Goal: Task Accomplishment & Management: Use online tool/utility

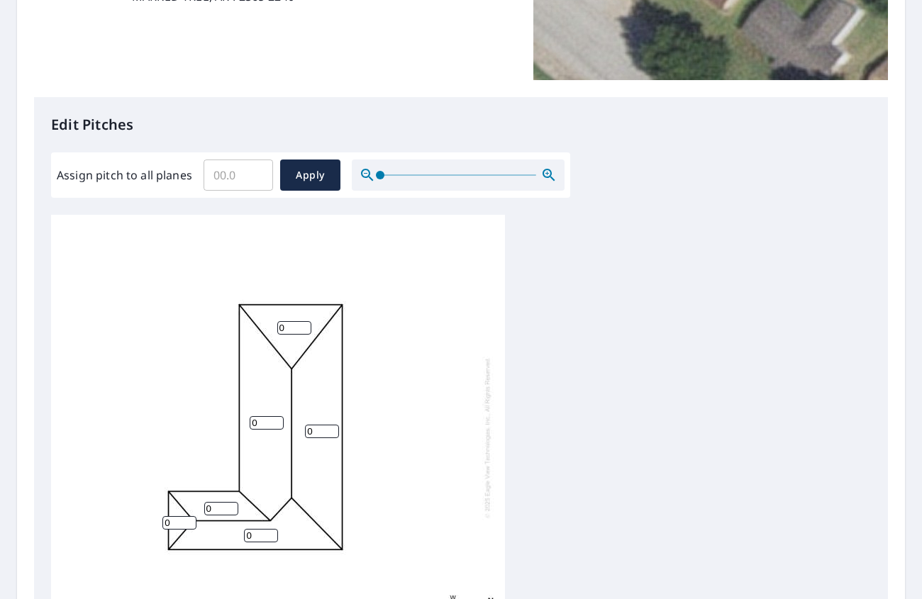
scroll to position [14, 0]
click at [297, 318] on input "0" at bounding box center [294, 324] width 34 height 13
drag, startPoint x: 297, startPoint y: 313, endPoint x: 237, endPoint y: 302, distance: 60.5
click at [237, 302] on div "0 0 0 0 0 0" at bounding box center [278, 433] width 454 height 445
type input "5"
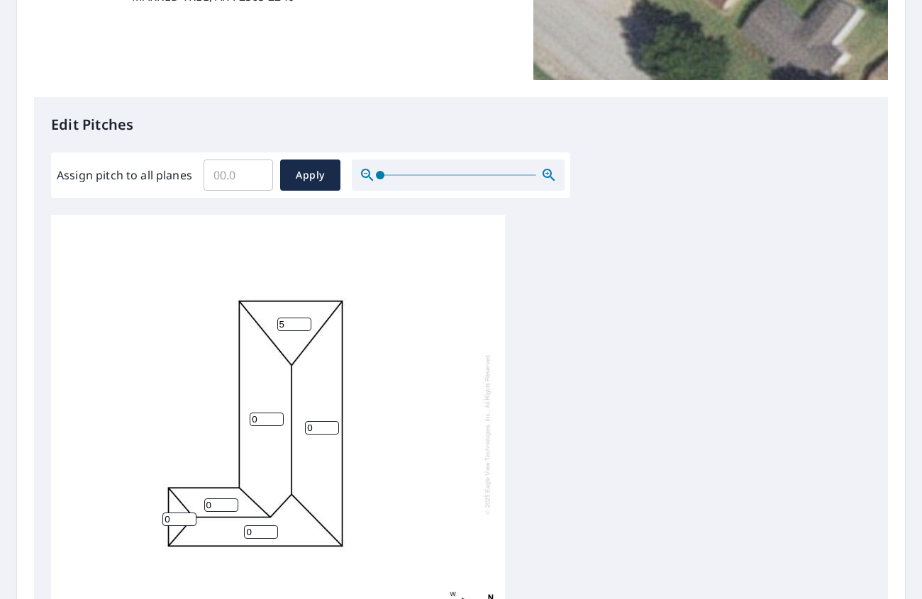
drag, startPoint x: 294, startPoint y: 413, endPoint x: 276, endPoint y: 409, distance: 18.2
click at [282, 410] on div "0 0 0 5 0 0" at bounding box center [278, 433] width 454 height 445
type input "5"
drag, startPoint x: 267, startPoint y: 405, endPoint x: 240, endPoint y: 416, distance: 29.2
click at [227, 396] on div "5 0 0 5 0 0" at bounding box center [278, 433] width 454 height 445
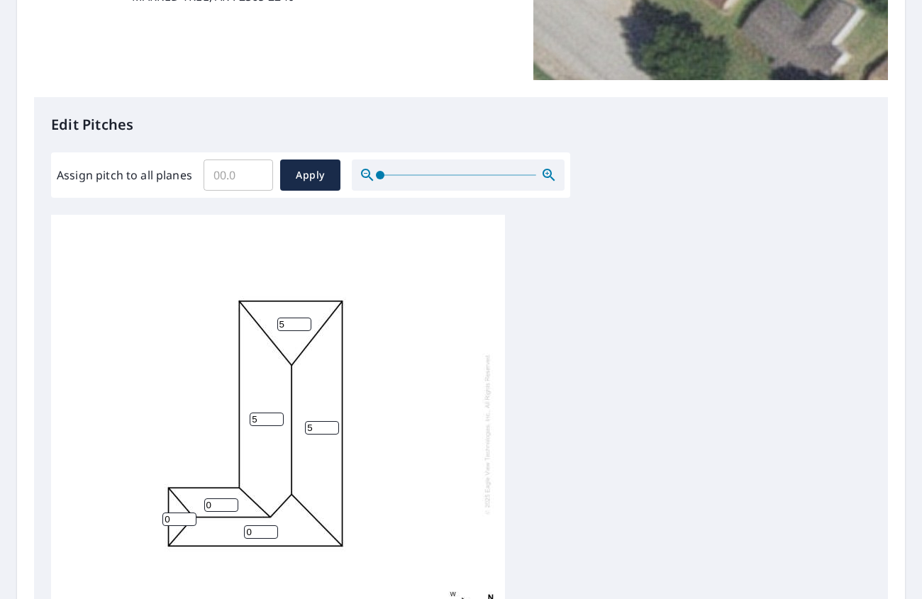
type input "5"
click at [235, 517] on div "5 5 0 5 0 0" at bounding box center [278, 433] width 454 height 445
type input "5"
drag, startPoint x: 208, startPoint y: 492, endPoint x: 194, endPoint y: 490, distance: 14.3
click at [204, 498] on input "0" at bounding box center [221, 504] width 34 height 13
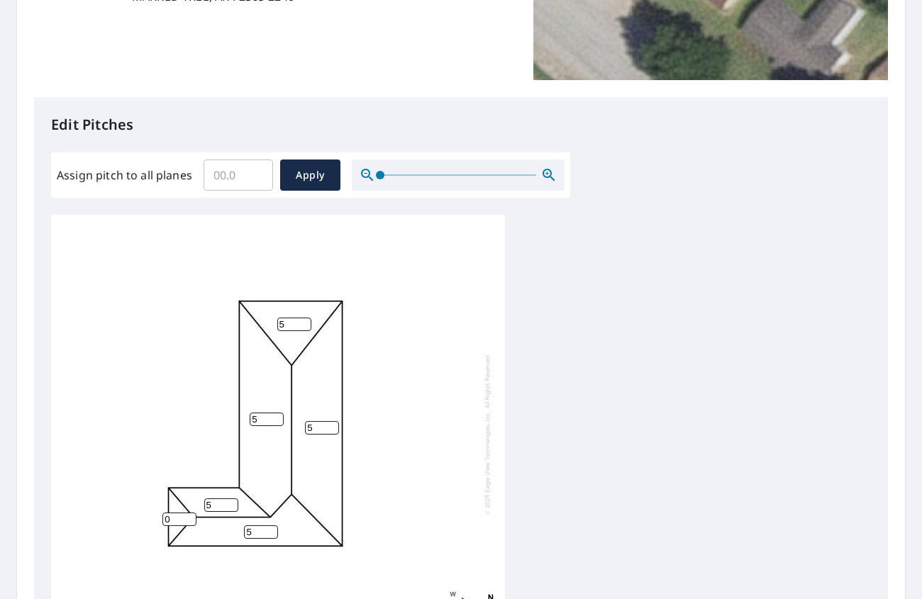
type input "5"
drag, startPoint x: 184, startPoint y: 510, endPoint x: 167, endPoint y: 505, distance: 18.6
click at [167, 513] on input "0" at bounding box center [179, 519] width 34 height 13
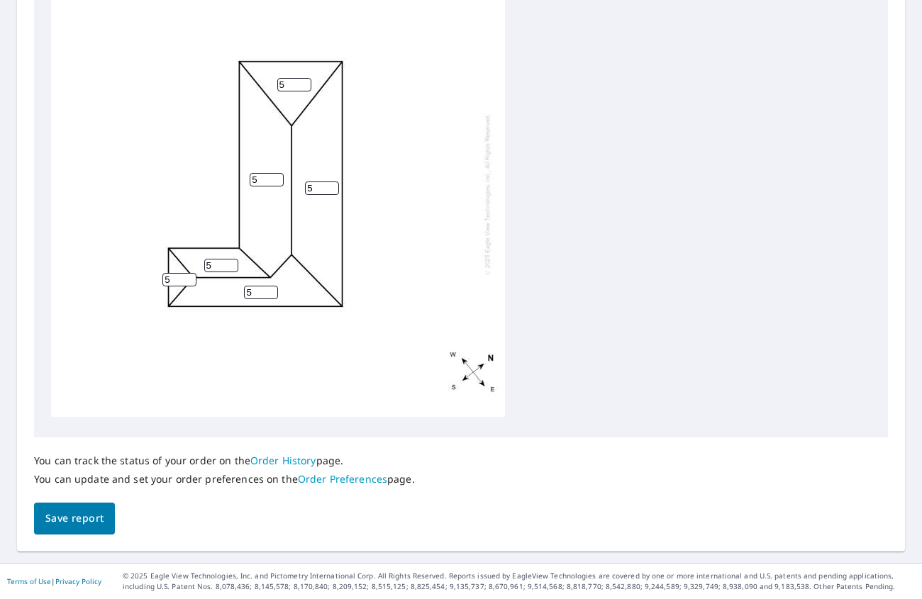
type input "5"
click at [60, 529] on button "Save report" at bounding box center [74, 519] width 81 height 32
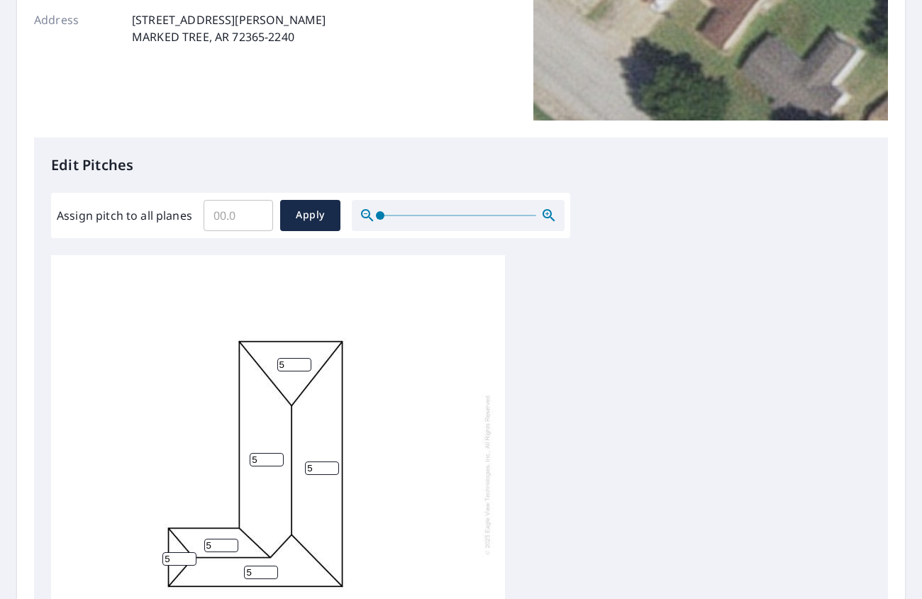
scroll to position [0, 0]
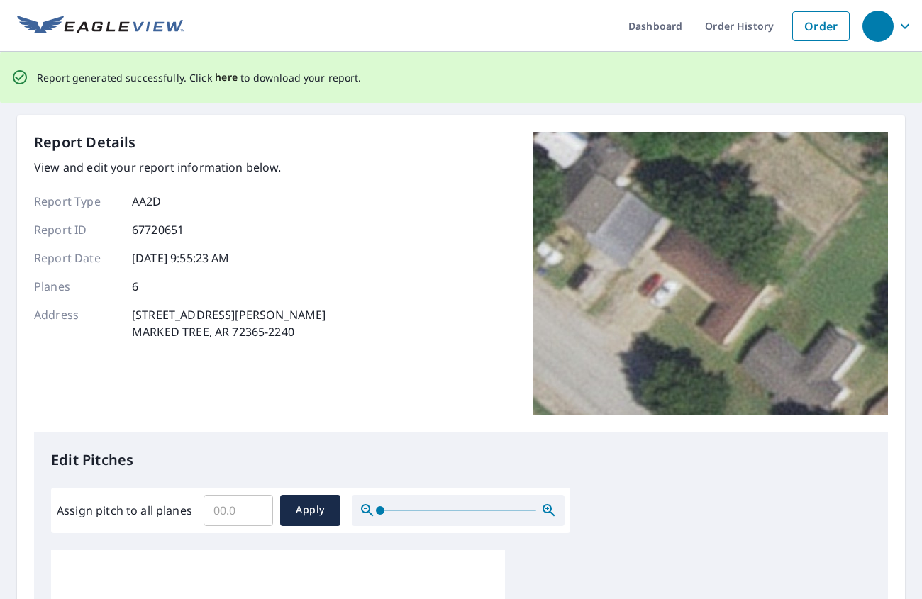
click at [234, 79] on p "Report generated successfully. Click here to download your report." at bounding box center [199, 78] width 325 height 18
click at [228, 79] on span "here" at bounding box center [226, 78] width 23 height 18
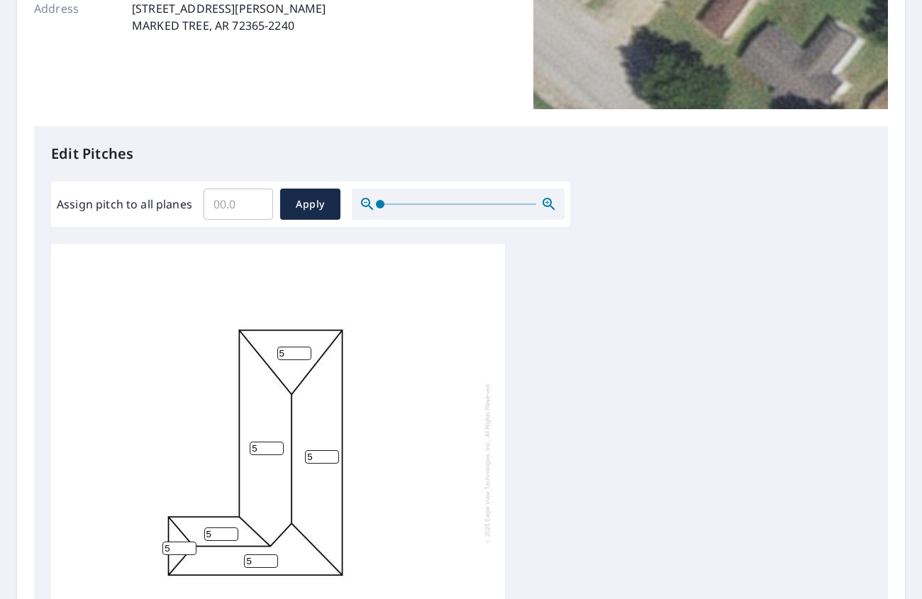
scroll to position [523, 0]
